Goal: Submit feedback/report problem

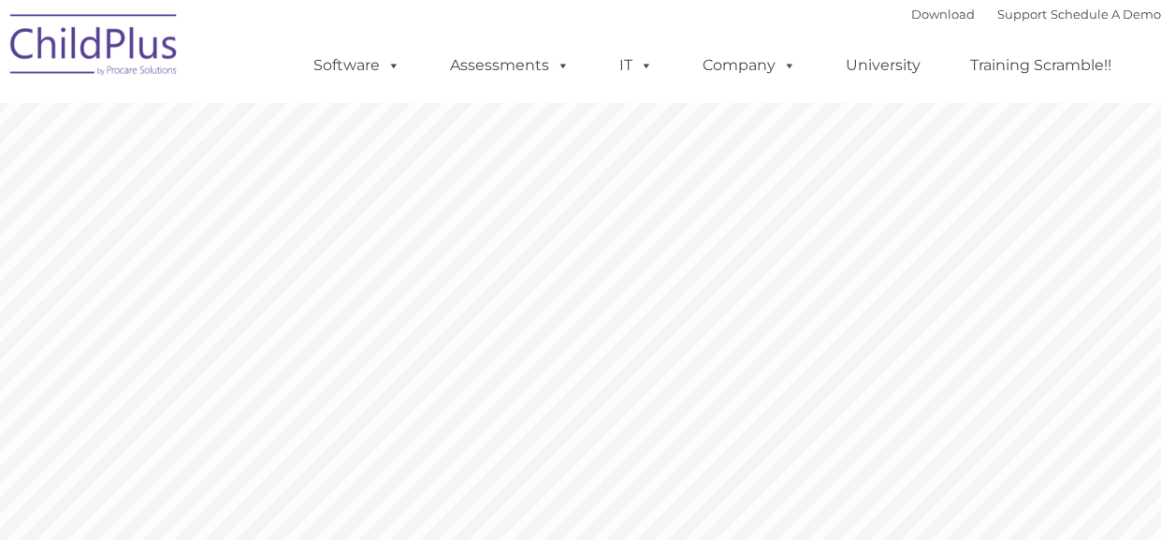
click at [127, 45] on img at bounding box center [94, 48] width 187 height 94
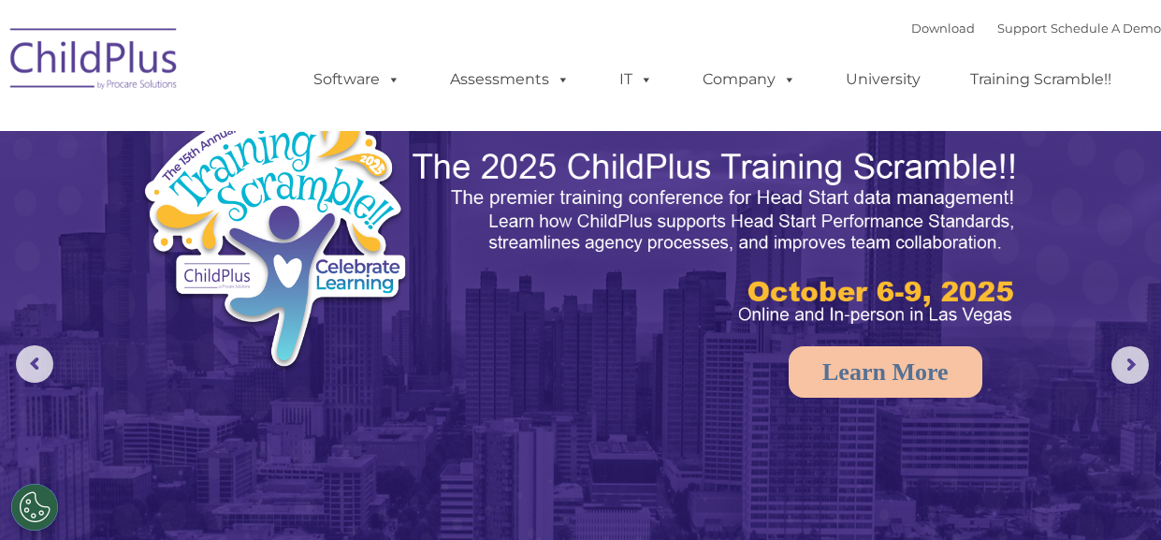
select select "MEDIUM"
